Goal: Book appointment/travel/reservation

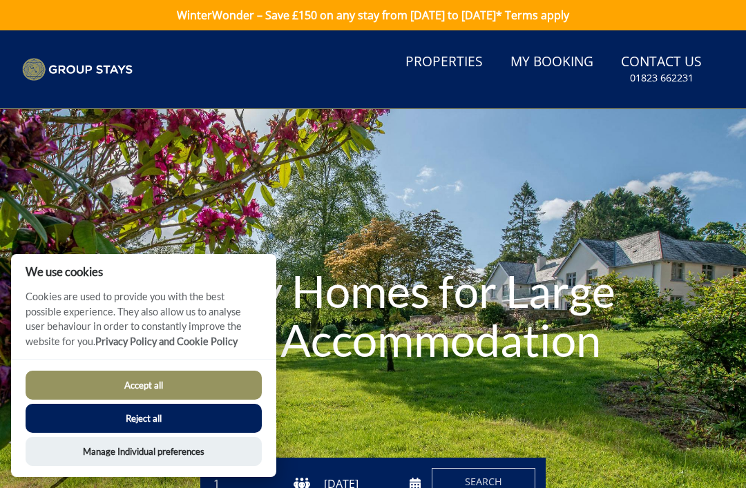
click at [154, 381] on button "Accept all" at bounding box center [144, 385] width 236 height 29
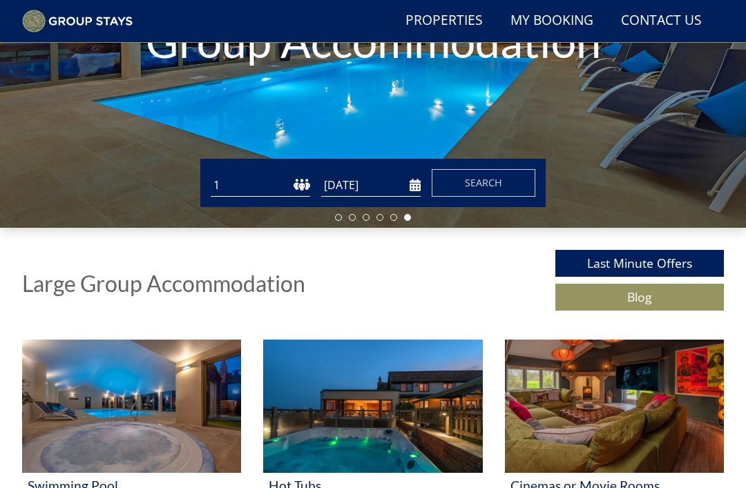
scroll to position [245, 0]
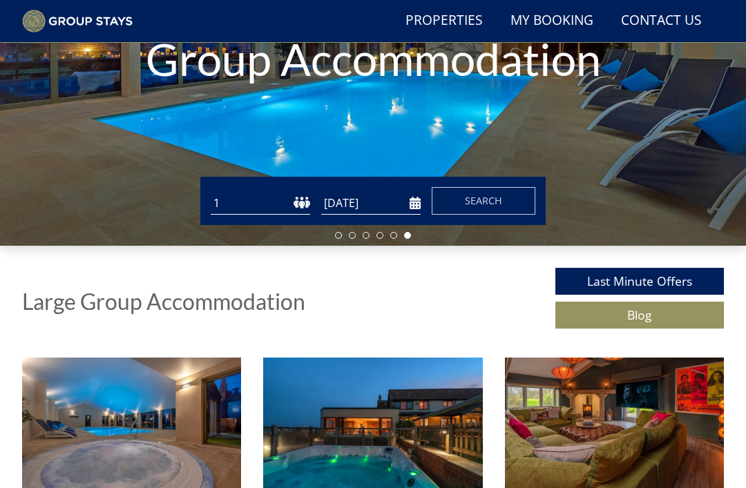
click at [349, 193] on input "[DATE]" at bounding box center [370, 203] width 99 height 23
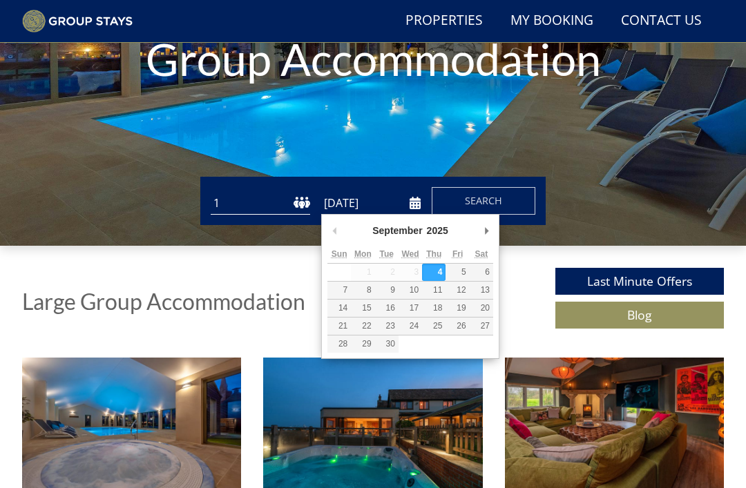
click at [264, 210] on select "1 2 3 4 5 6 7 8 9 10 11 12 13 14 15 16 17 18 19 20 21 22 23 24 25 26 27 28 29 3…" at bounding box center [260, 203] width 99 height 23
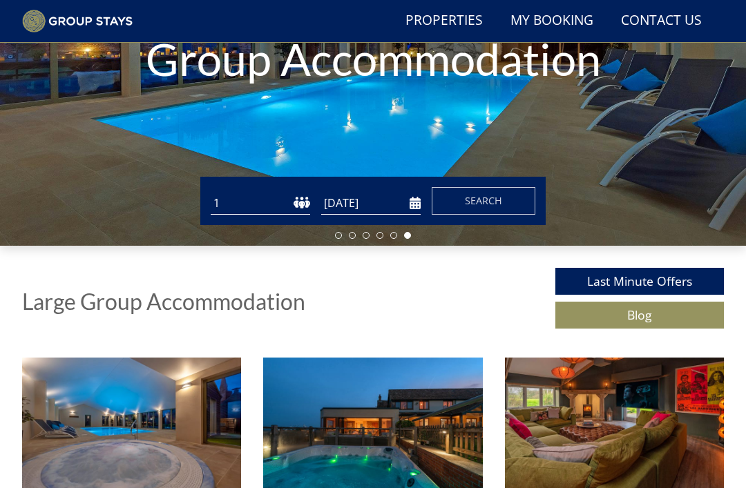
select select "23"
click at [407, 209] on input "[DATE]" at bounding box center [370, 203] width 99 height 23
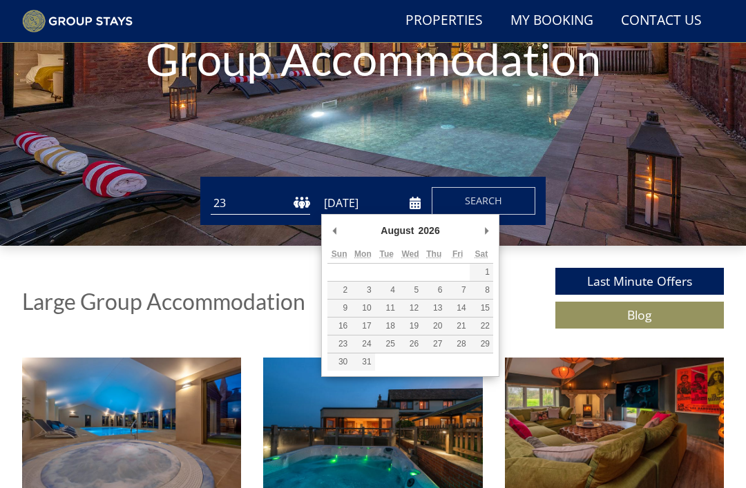
type input "[DATE]"
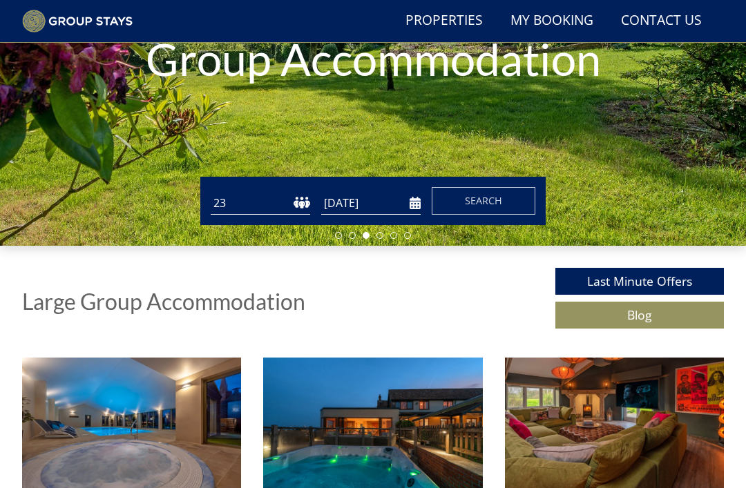
click at [487, 202] on span "Search" at bounding box center [483, 200] width 37 height 13
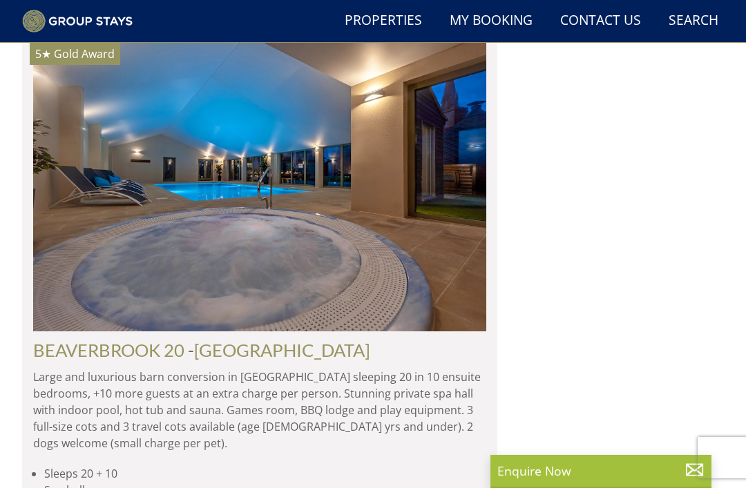
scroll to position [6661, 0]
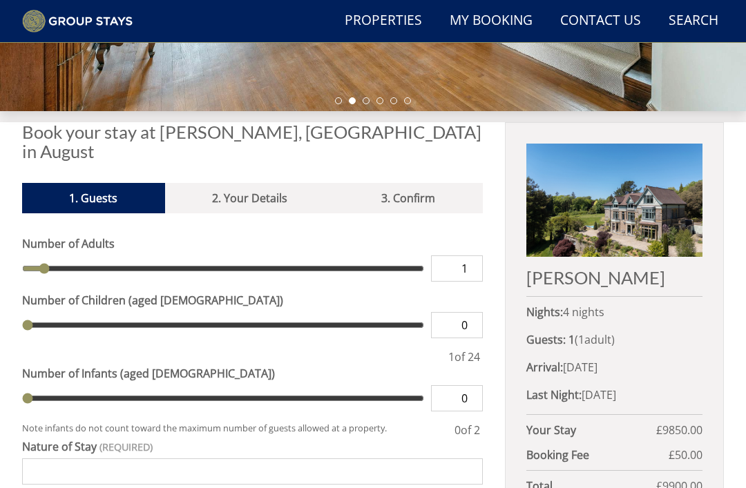
scroll to position [381, 0]
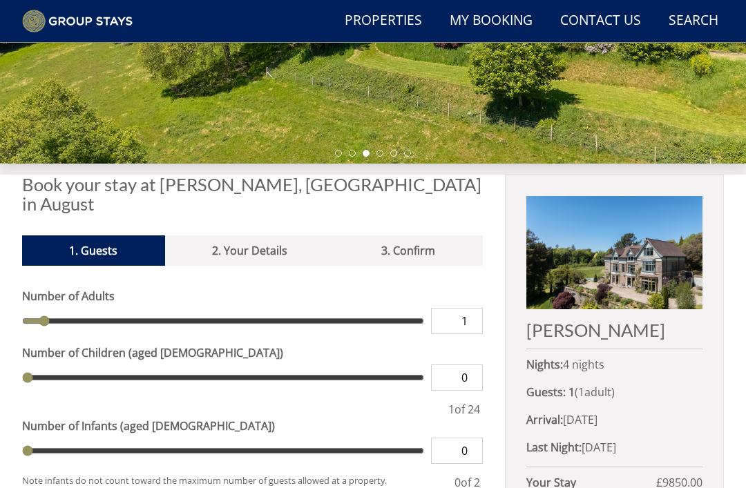
scroll to position [371, 0]
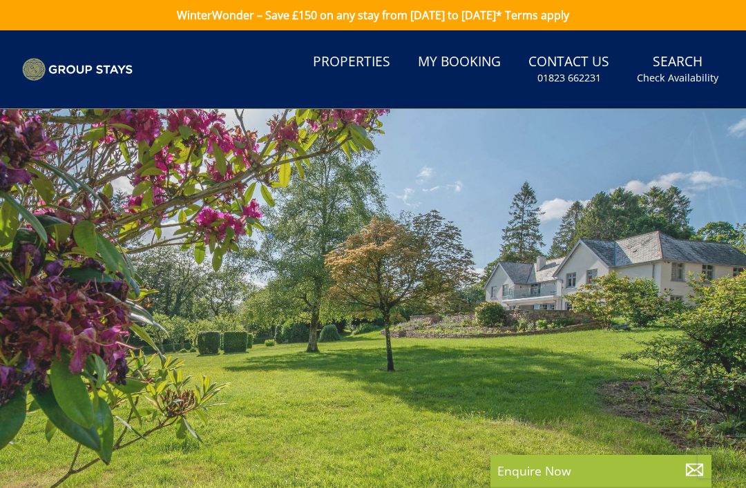
click at [691, 71] on small "Check Availability" at bounding box center [677, 78] width 81 height 14
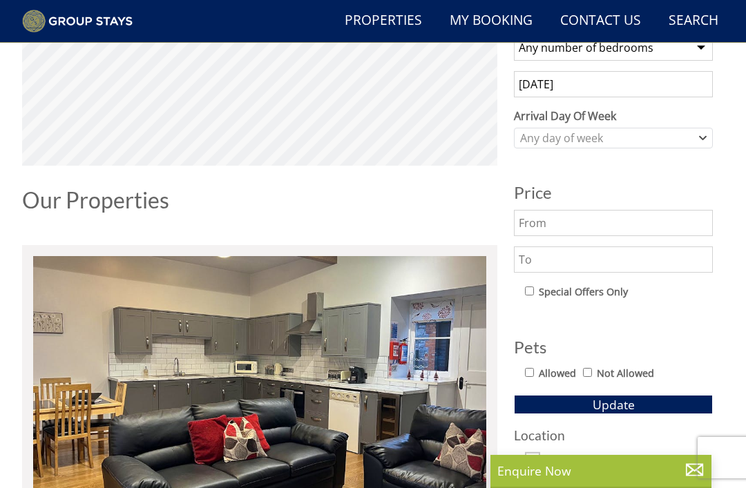
click at [606, 227] on input "text" at bounding box center [613, 223] width 199 height 26
click at [568, 265] on input "text" at bounding box center [613, 259] width 199 height 26
type input "10000"
click at [533, 374] on input "Allowed" at bounding box center [529, 372] width 9 height 9
checkbox input "true"
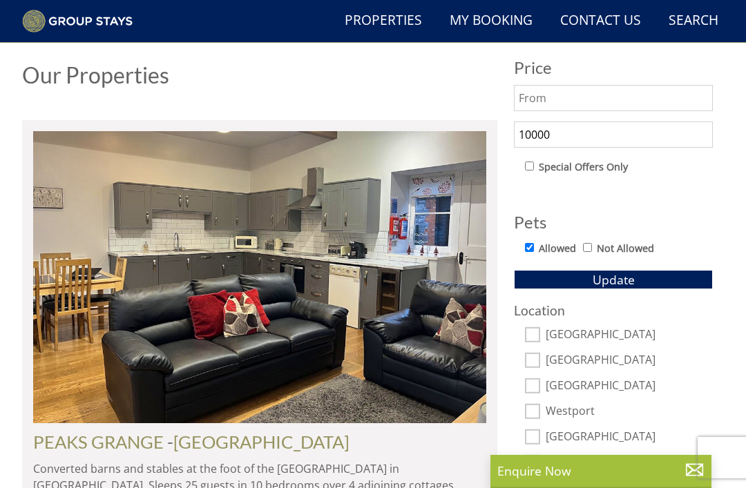
click at [632, 284] on span "Update" at bounding box center [613, 279] width 42 height 17
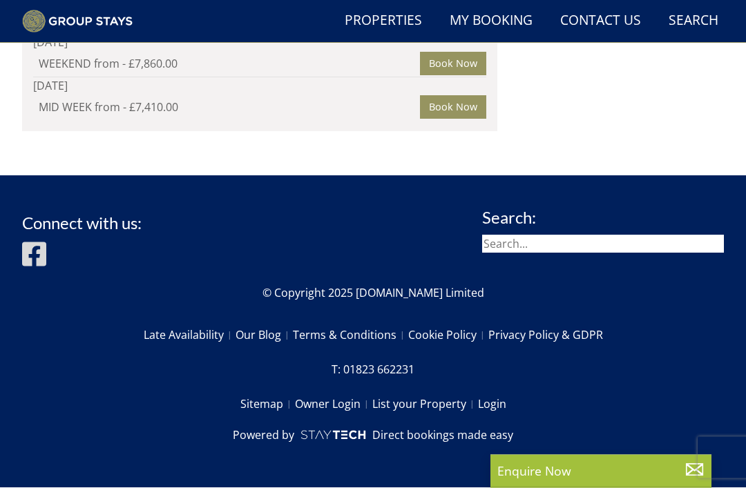
scroll to position [6502, 0]
